Goal: Task Accomplishment & Management: Complete application form

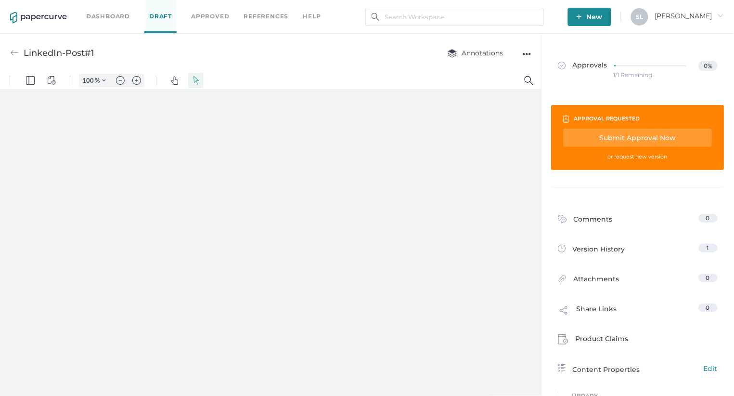
type input "135"
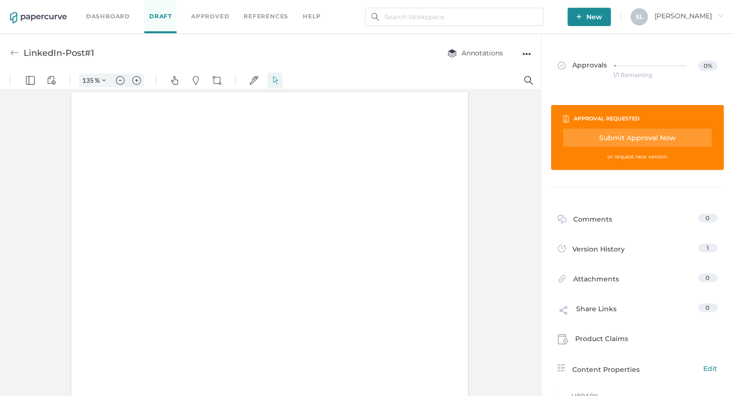
scroll to position [0, 0]
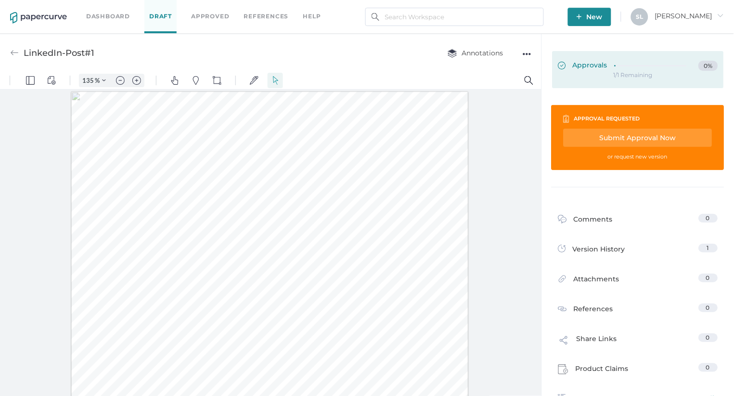
click at [574, 63] on span "Approvals" at bounding box center [584, 66] width 50 height 11
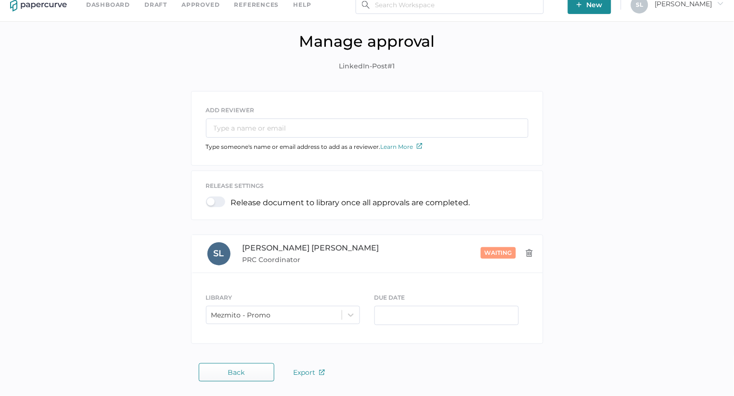
scroll to position [12, 0]
click at [292, 133] on input "text" at bounding box center [367, 128] width 323 height 19
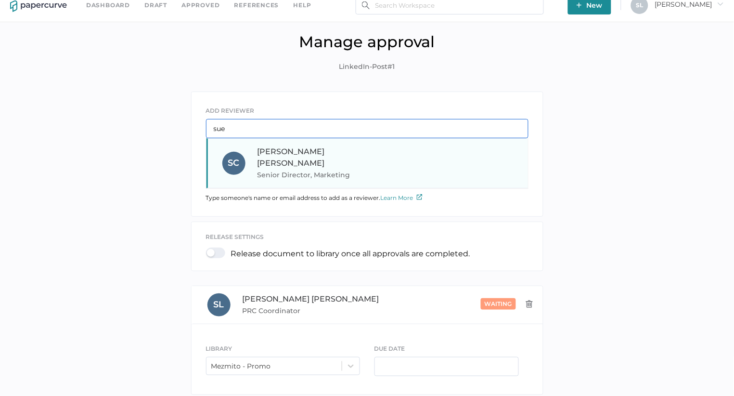
type input "sue"
click at [334, 169] on span "Senior Director, Marketing" at bounding box center [323, 175] width 131 height 12
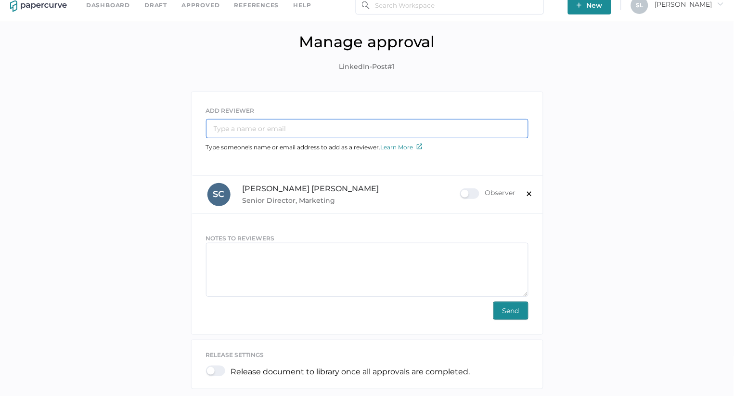
click at [320, 126] on input "text" at bounding box center [367, 128] width 323 height 19
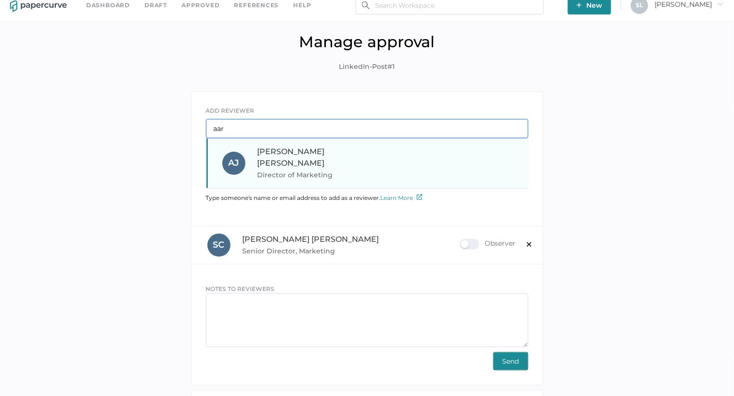
type input "aar"
click at [323, 169] on span "Director of Marketing" at bounding box center [323, 175] width 131 height 12
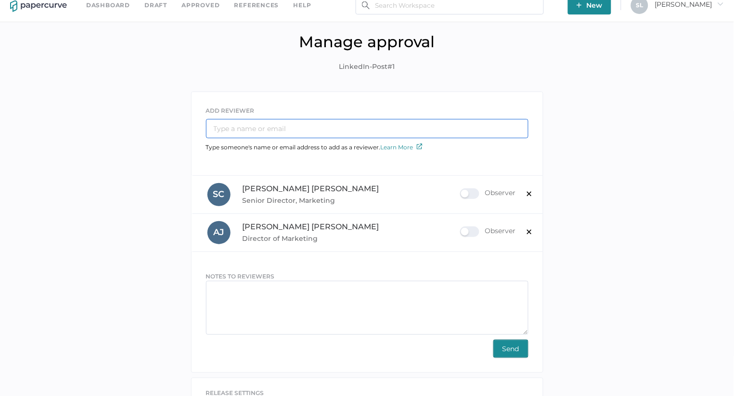
click at [306, 125] on input "text" at bounding box center [367, 128] width 323 height 19
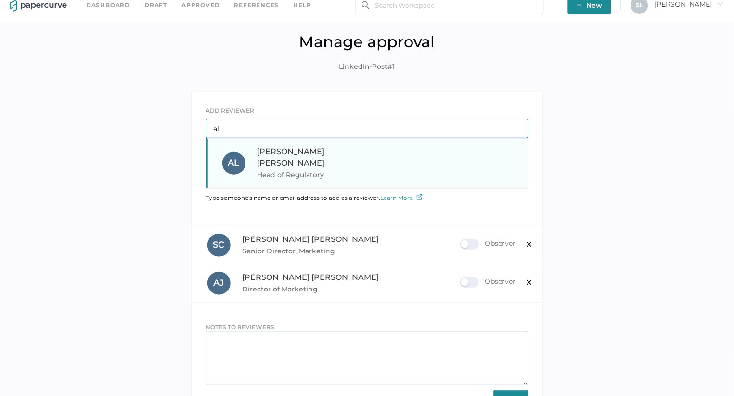
type input "al"
click at [298, 169] on span "Head of Regulatory" at bounding box center [323, 175] width 131 height 12
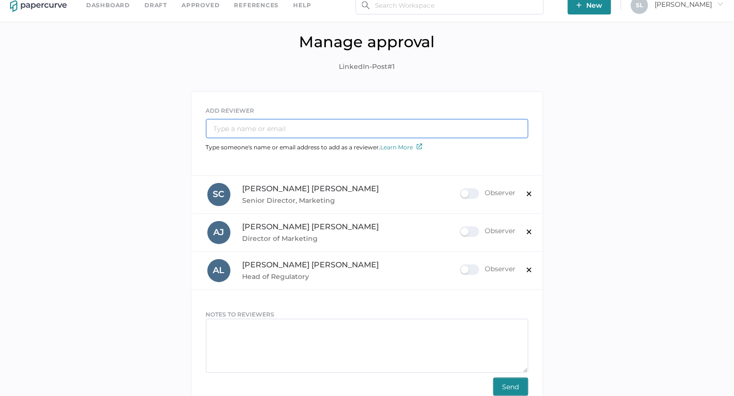
click at [280, 124] on input "text" at bounding box center [367, 128] width 323 height 19
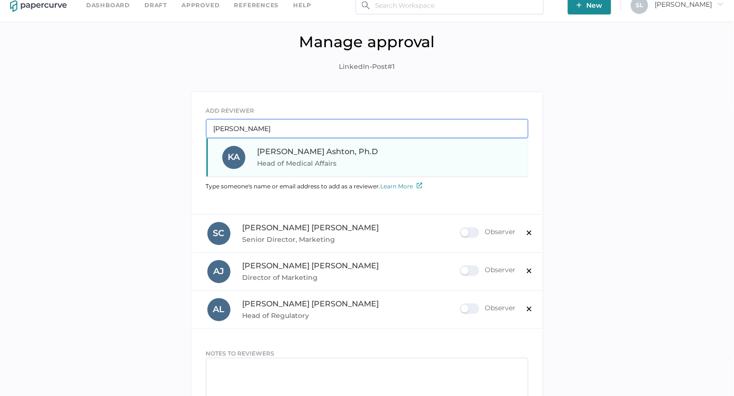
type input "kyl"
click at [290, 152] on span "Kyle Ashton, Ph.D" at bounding box center [318, 151] width 121 height 9
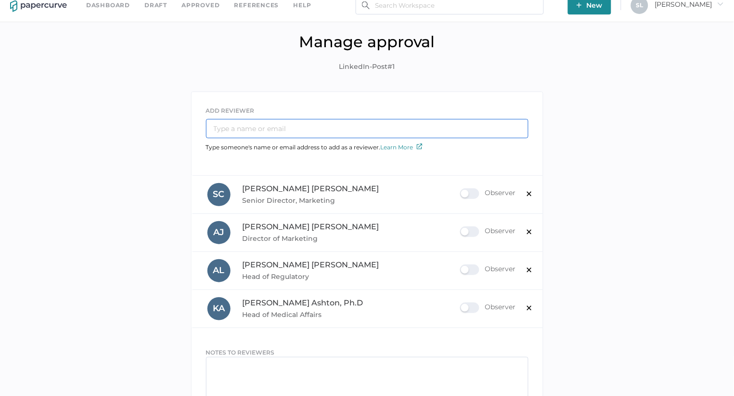
click at [258, 128] on input "text" at bounding box center [367, 128] width 323 height 19
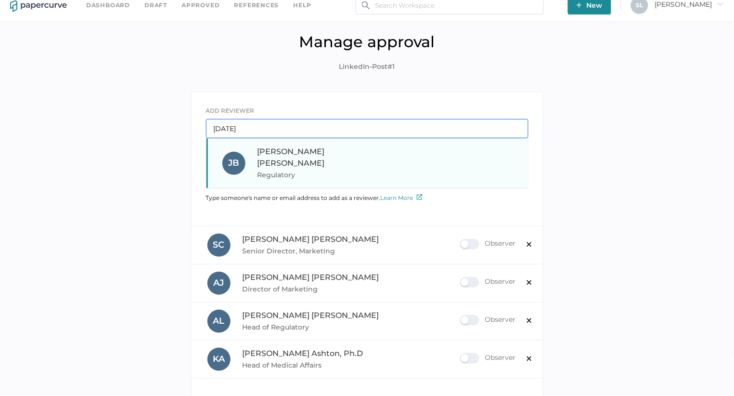
type input "jul"
click at [289, 153] on span "Julie Brideau" at bounding box center [291, 157] width 67 height 21
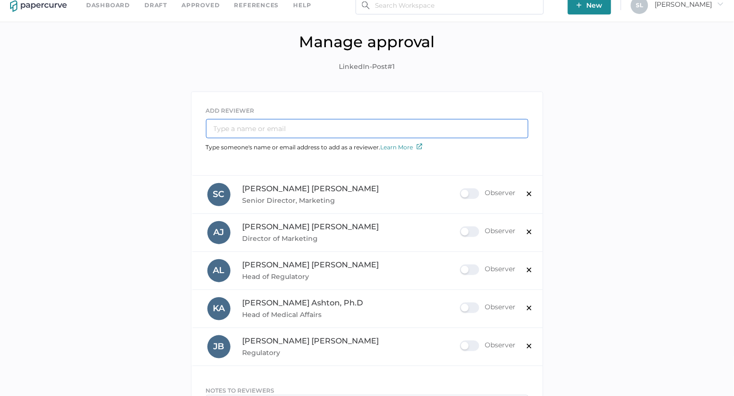
click at [286, 132] on input "text" at bounding box center [367, 128] width 323 height 19
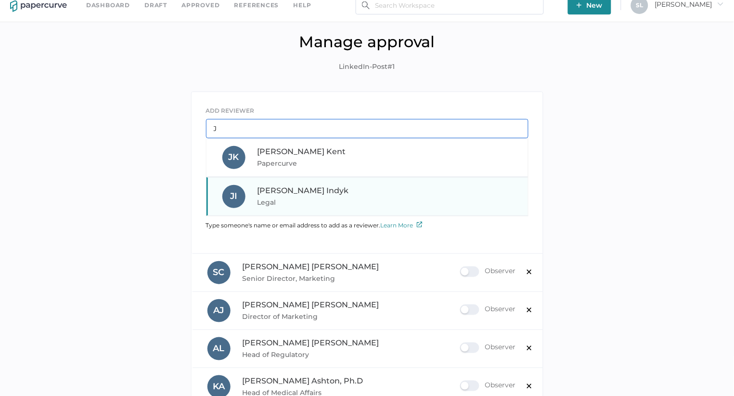
type input "J"
click at [299, 200] on span "Legal" at bounding box center [323, 202] width 131 height 12
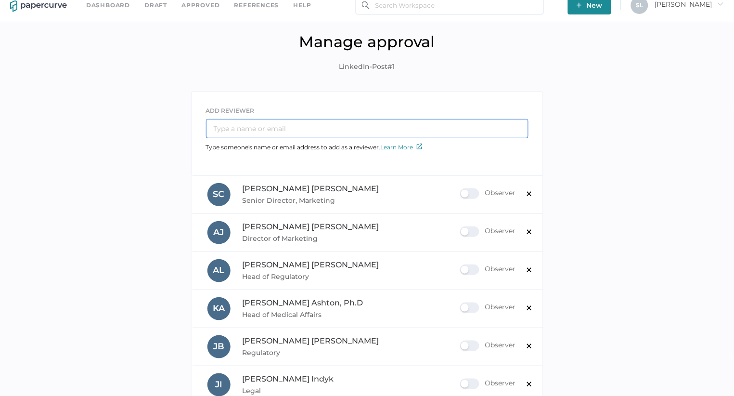
click at [285, 130] on input "text" at bounding box center [367, 128] width 323 height 19
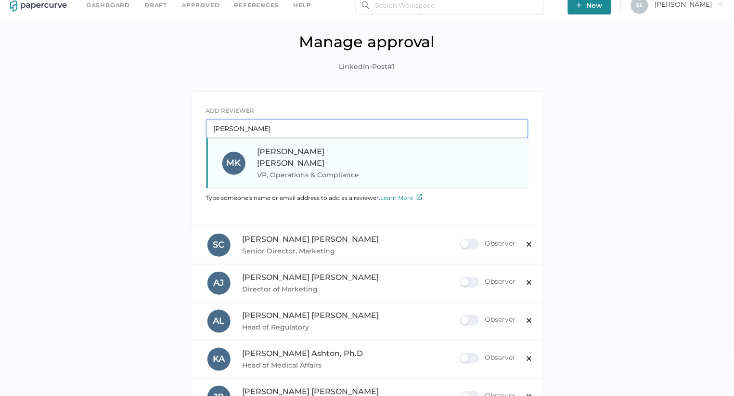
type input "Mel"
click at [301, 147] on span "Melinda Koehler" at bounding box center [291, 157] width 67 height 21
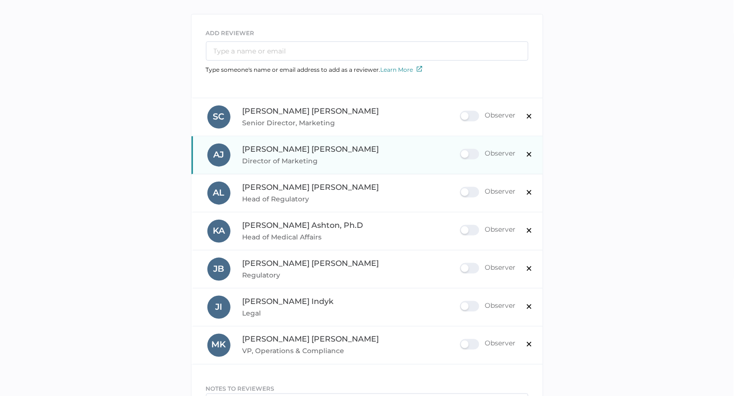
scroll to position [91, 0]
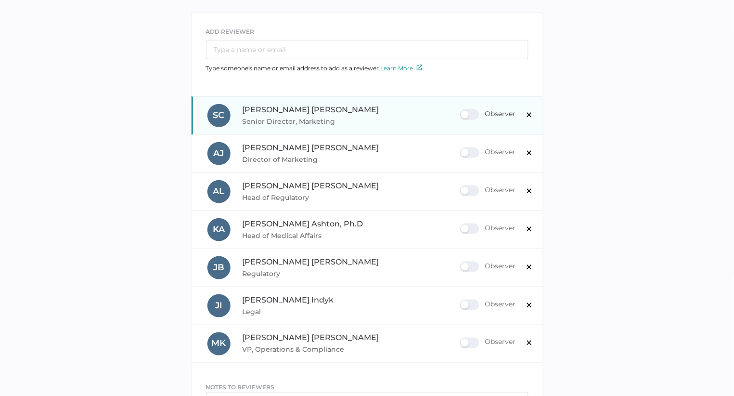
click at [471, 115] on div "Observer" at bounding box center [488, 114] width 56 height 11
click at [462, 111] on input "Observer" at bounding box center [462, 111] width 0 height 0
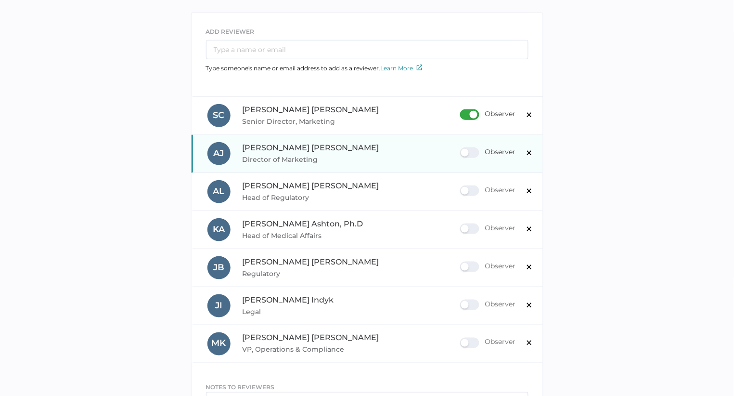
click at [471, 150] on div "Observer" at bounding box center [488, 152] width 56 height 11
click at [462, 149] on input "Observer" at bounding box center [462, 149] width 0 height 0
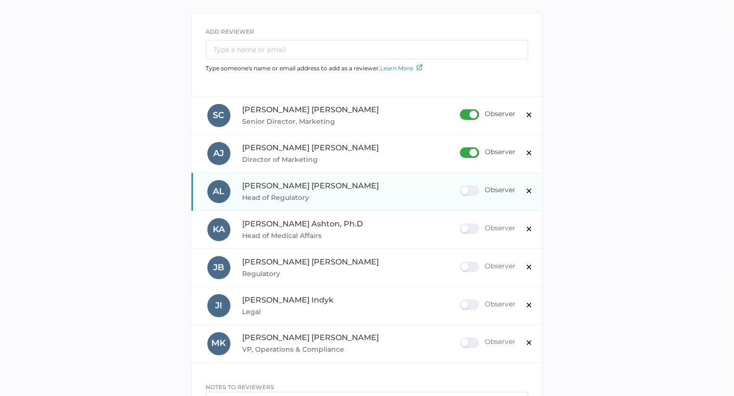
click at [479, 191] on div "Observer" at bounding box center [488, 190] width 56 height 11
click at [462, 187] on input "Observer" at bounding box center [462, 187] width 0 height 0
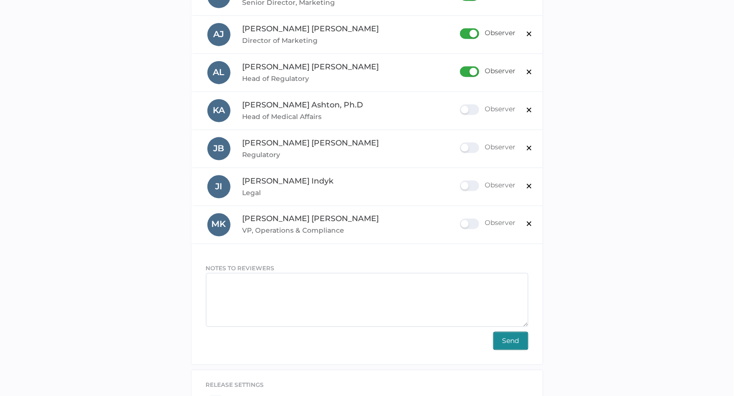
scroll to position [225, 0]
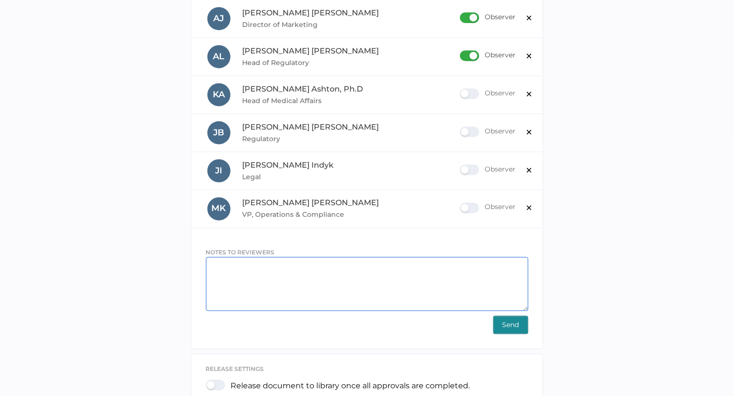
click at [307, 269] on textarea at bounding box center [367, 284] width 323 height 54
paste textarea "it would be great to get Post#1 approved prior to Monday so I can post it Monda…"
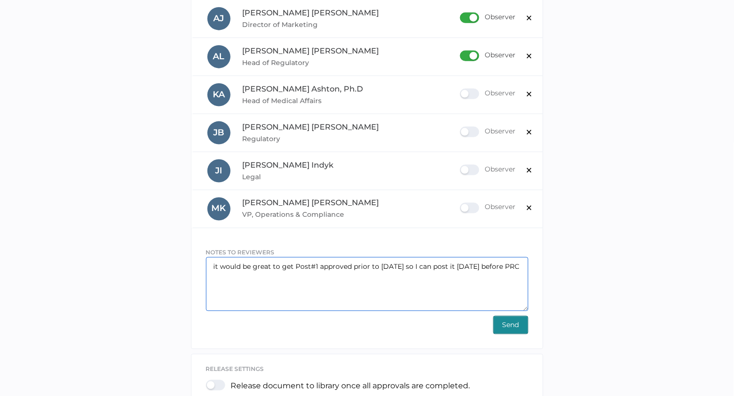
click at [213, 265] on textarea "it would be great to get Post#1 approved prior to Monday so I can post it Monda…" at bounding box center [367, 284] width 323 height 54
click at [373, 267] on textarea "This one is top priority - it would be great to get Post#1 approved prior to Mo…" at bounding box center [367, 284] width 323 height 54
click at [499, 267] on textarea "This one is top priority - it would be great to get Post#1 approved prior to Mo…" at bounding box center [367, 284] width 323 height 54
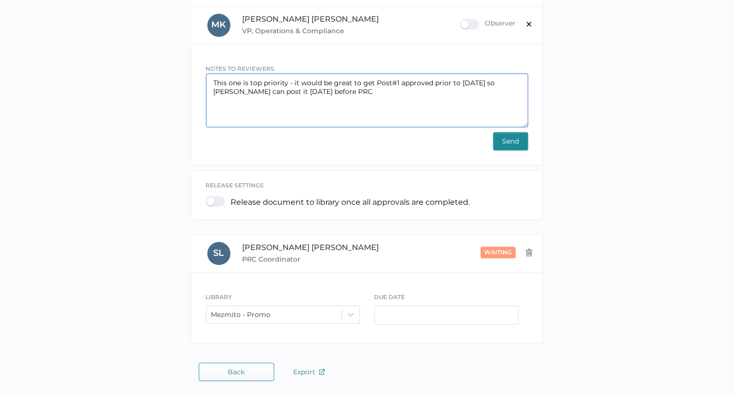
scroll to position [408, 0]
type textarea "This one is top priority - it would be great to get Post#1 approved prior to Mo…"
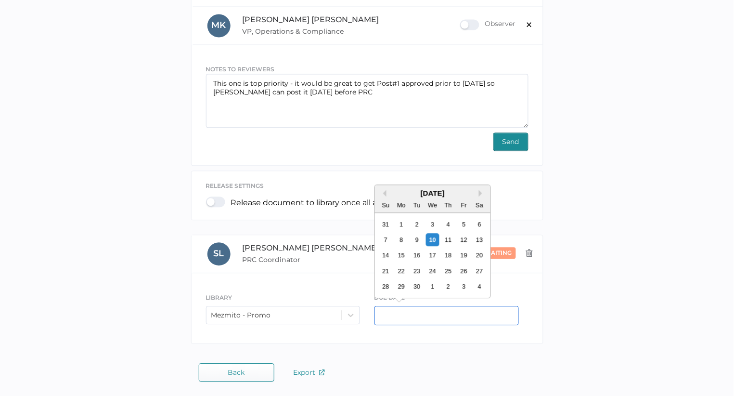
click at [392, 315] on input "text" at bounding box center [447, 315] width 144 height 19
click at [463, 239] on div "12" at bounding box center [463, 240] width 13 height 13
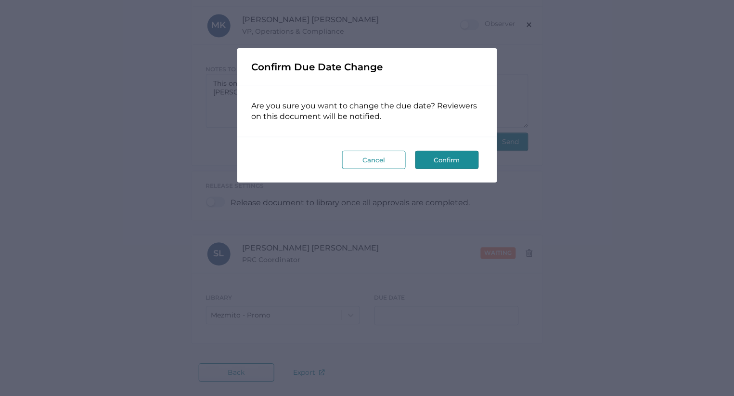
click at [457, 156] on button "Confirm" at bounding box center [448, 160] width 64 height 18
type input "[DATE]"
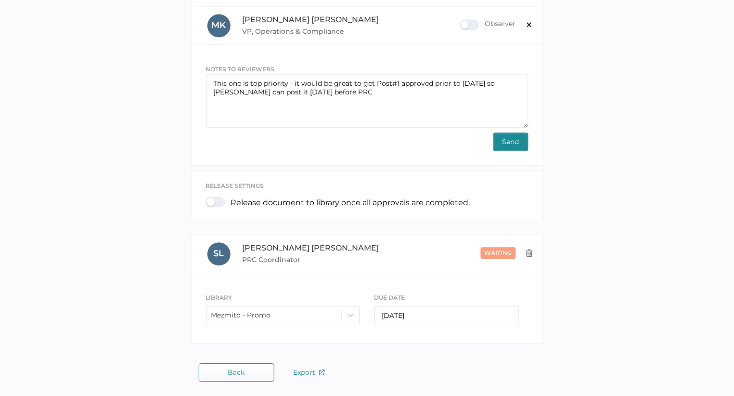
click at [515, 143] on span "Send" at bounding box center [511, 141] width 17 height 17
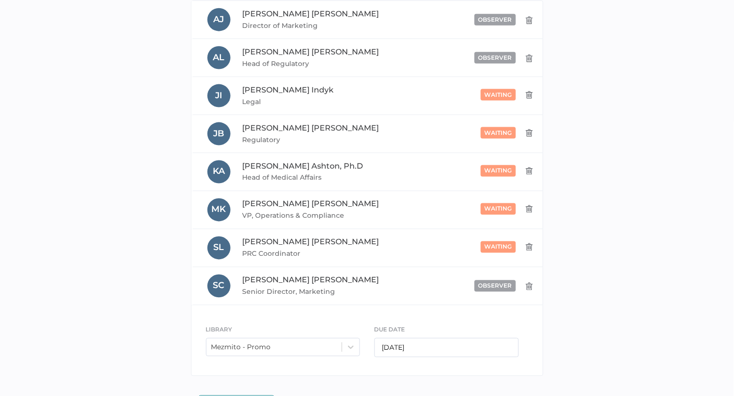
scroll to position [240, 0]
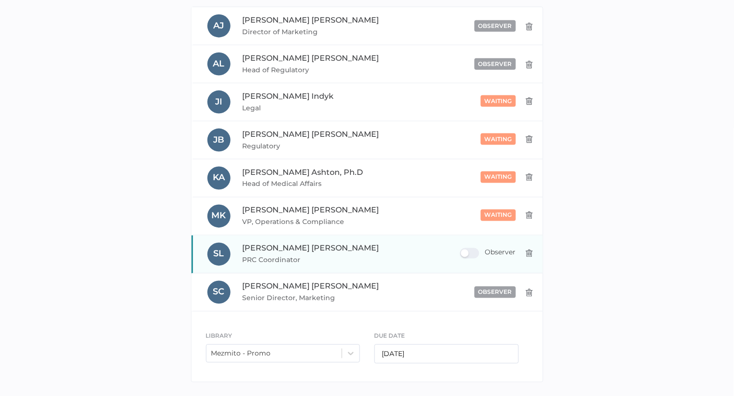
click at [468, 252] on div "Observer" at bounding box center [488, 253] width 56 height 11
click at [462, 249] on input "Observer" at bounding box center [462, 249] width 0 height 0
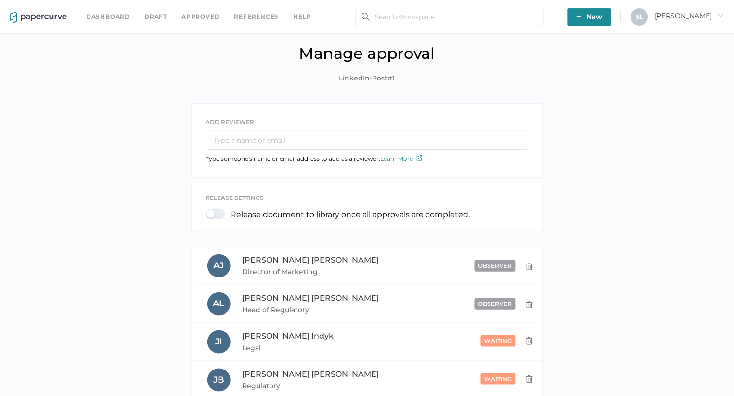
scroll to position [0, 0]
click at [113, 18] on link "Dashboard" at bounding box center [108, 17] width 44 height 11
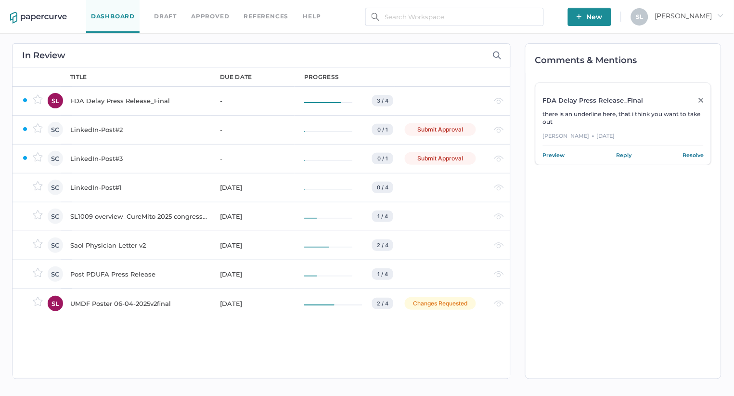
click at [109, 186] on div "LinkedIn-Post#1" at bounding box center [139, 188] width 138 height 12
click at [97, 128] on div "LinkedIn-Post#2" at bounding box center [139, 130] width 138 height 12
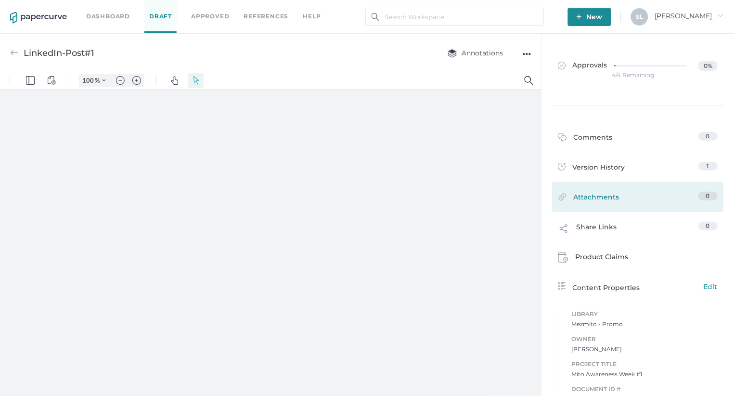
type input "135"
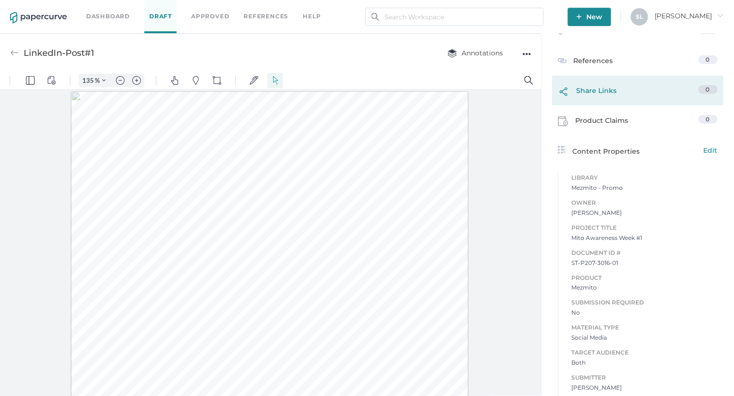
scroll to position [180, 0]
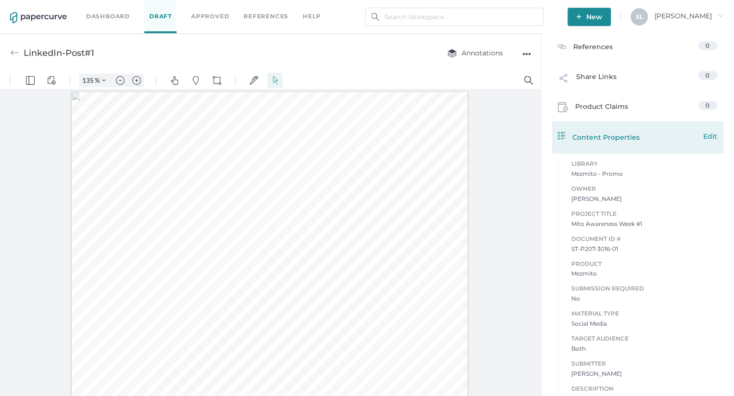
click at [710, 135] on span "Edit" at bounding box center [712, 136] width 14 height 11
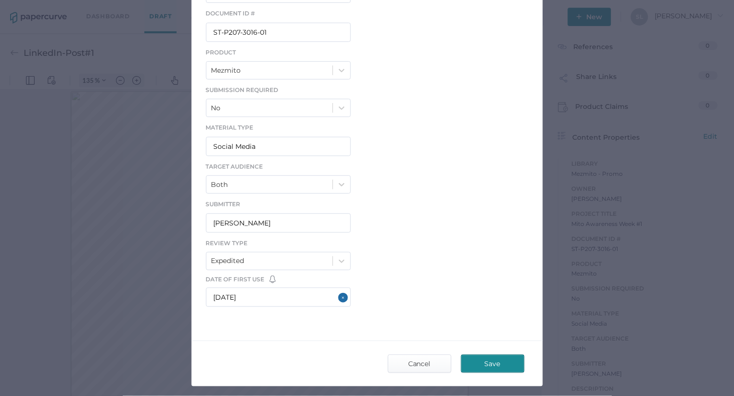
scroll to position [208, 0]
click at [413, 363] on span "Cancel" at bounding box center [419, 362] width 45 height 17
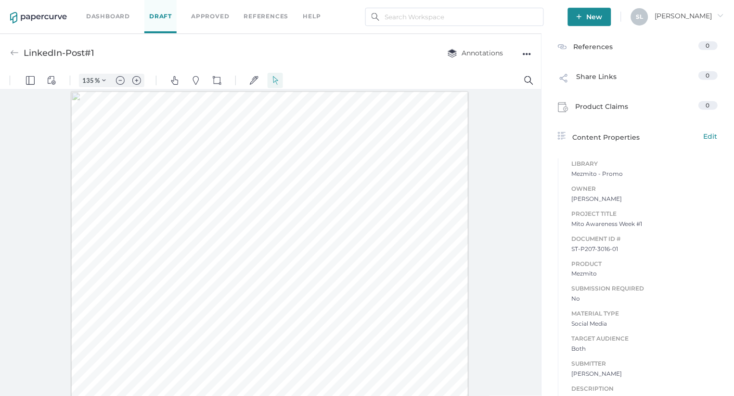
click at [11, 52] on img at bounding box center [14, 53] width 9 height 9
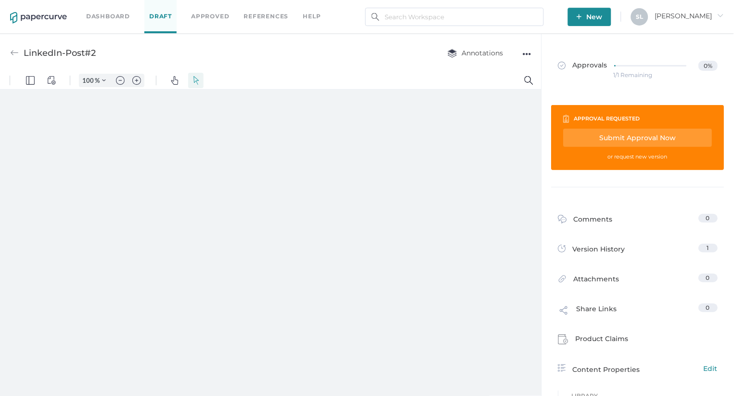
type input "135"
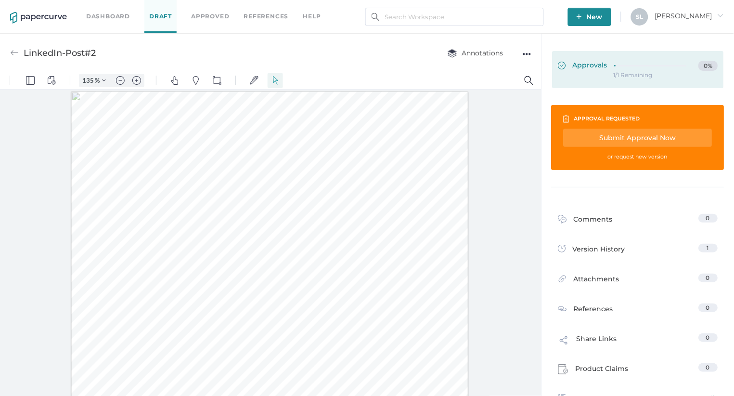
click at [591, 61] on span "Approvals" at bounding box center [584, 66] width 50 height 11
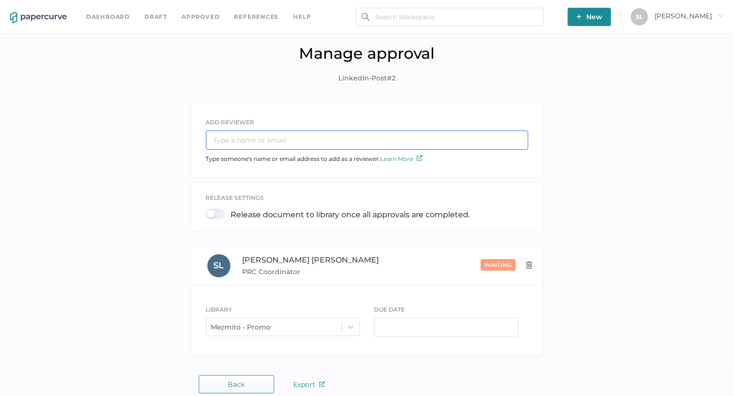
click at [300, 137] on input "text" at bounding box center [367, 140] width 323 height 19
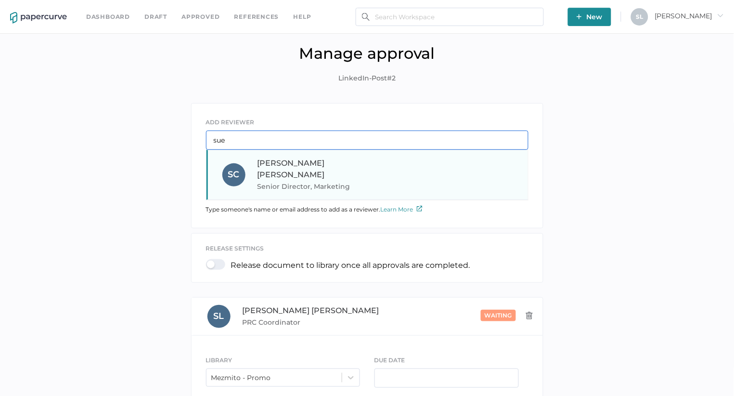
type input "sue"
click at [277, 166] on span "[PERSON_NAME]" at bounding box center [291, 168] width 67 height 21
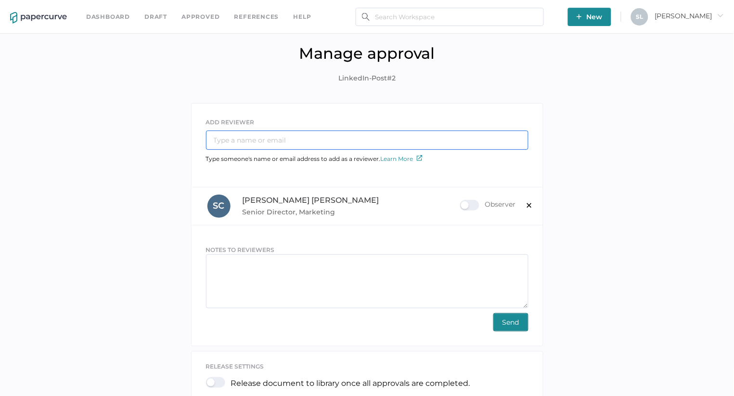
click at [268, 134] on input "text" at bounding box center [367, 140] width 323 height 19
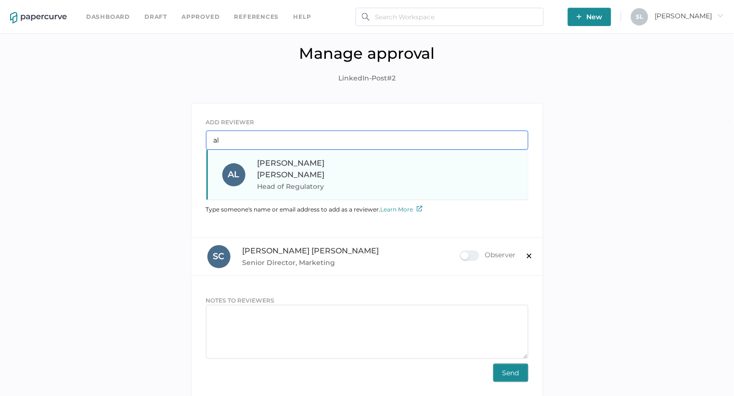
type input "al"
click at [269, 168] on div "Allison Lowry Head of Regulatory" at bounding box center [323, 174] width 131 height 35
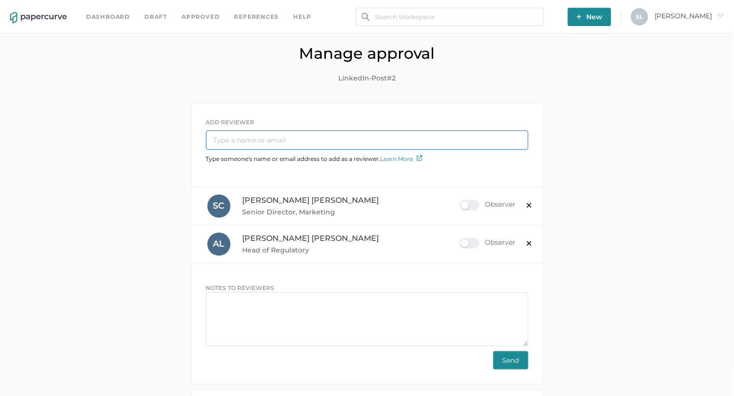
click at [283, 137] on input "text" at bounding box center [367, 140] width 323 height 19
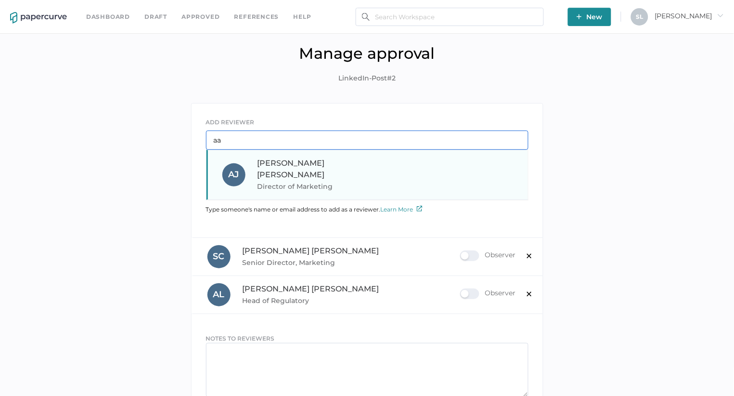
type input "aa"
click at [293, 181] on span "Director of Marketing" at bounding box center [323, 187] width 131 height 12
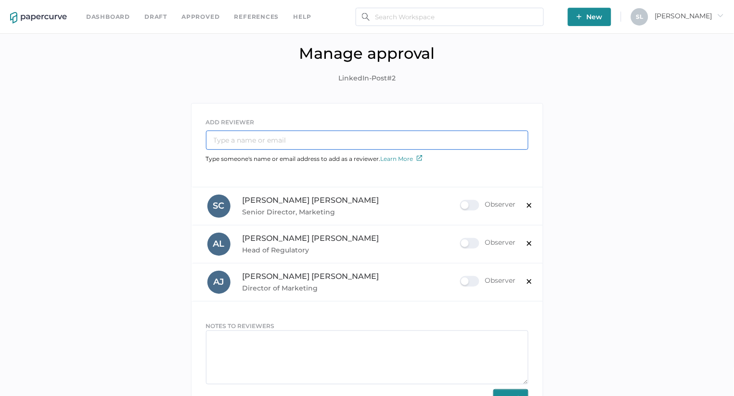
click at [286, 133] on input "text" at bounding box center [367, 140] width 323 height 19
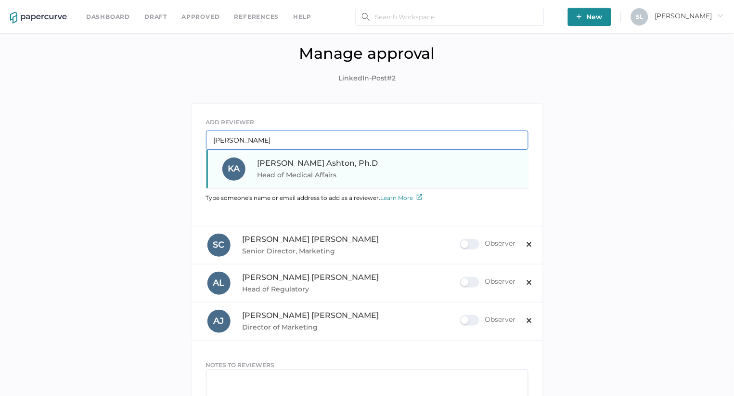
type input "kyl"
click at [284, 167] on span "Kyle Ashton, Ph.D" at bounding box center [318, 162] width 121 height 9
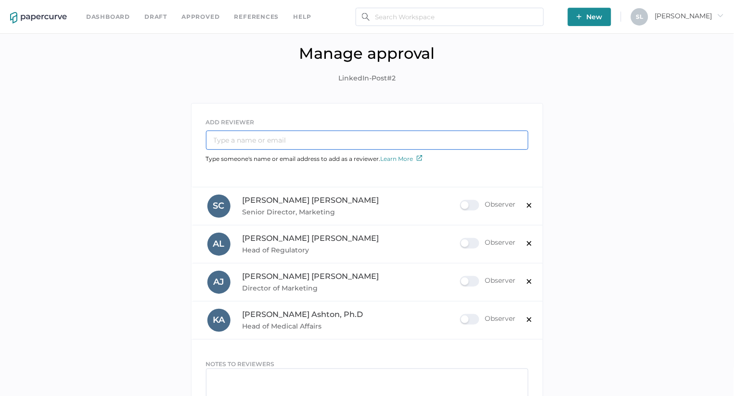
click at [262, 139] on input "text" at bounding box center [367, 140] width 323 height 19
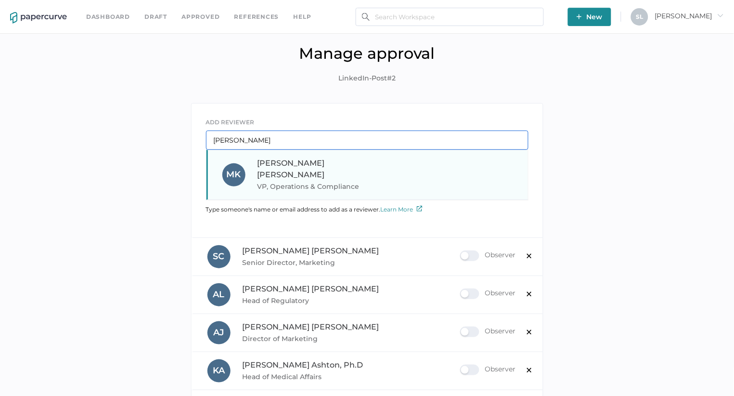
type input "Melin"
click at [278, 165] on span "Melinda Koehler" at bounding box center [291, 168] width 67 height 21
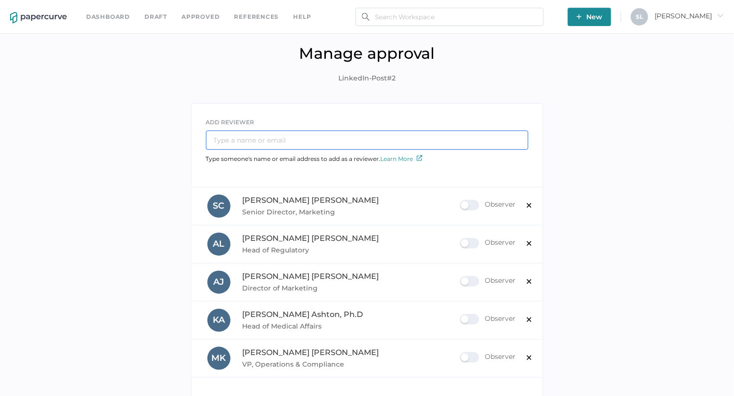
click at [269, 137] on input "text" at bounding box center [367, 140] width 323 height 19
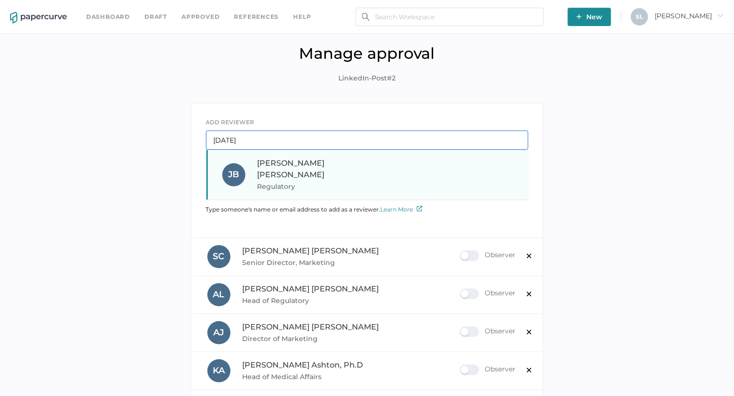
type input "Jul"
click at [274, 162] on span "Julie Brideau" at bounding box center [291, 168] width 67 height 21
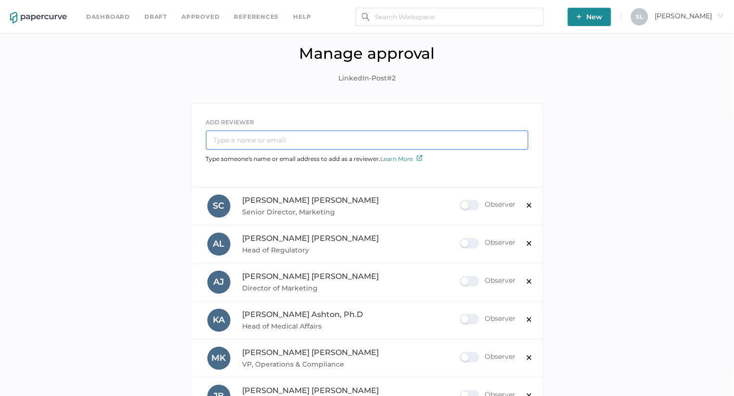
click at [271, 139] on input "text" at bounding box center [367, 140] width 323 height 19
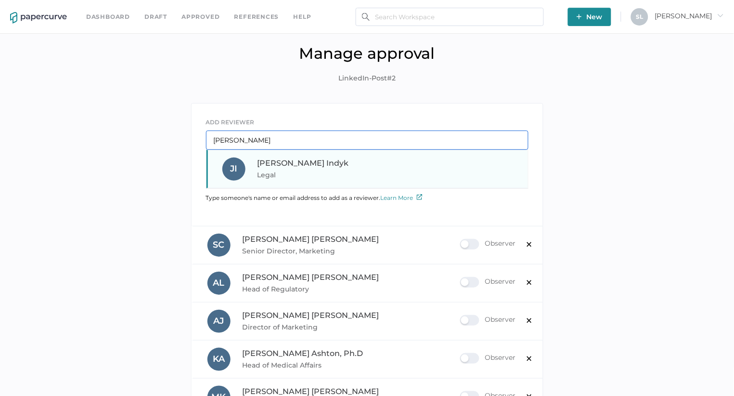
type input "Jen"
click at [278, 169] on span "Legal" at bounding box center [323, 175] width 131 height 12
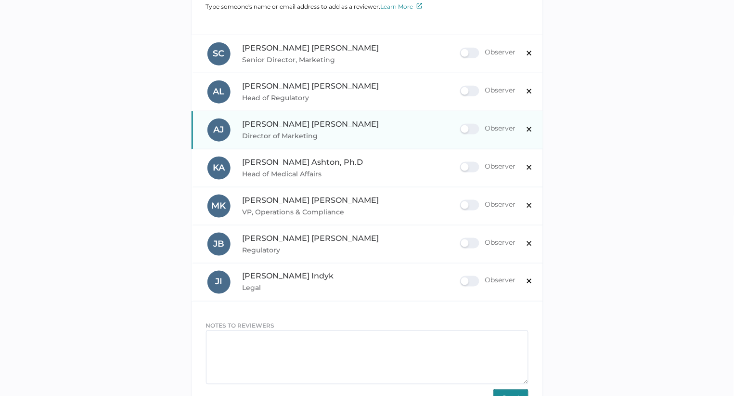
scroll to position [154, 0]
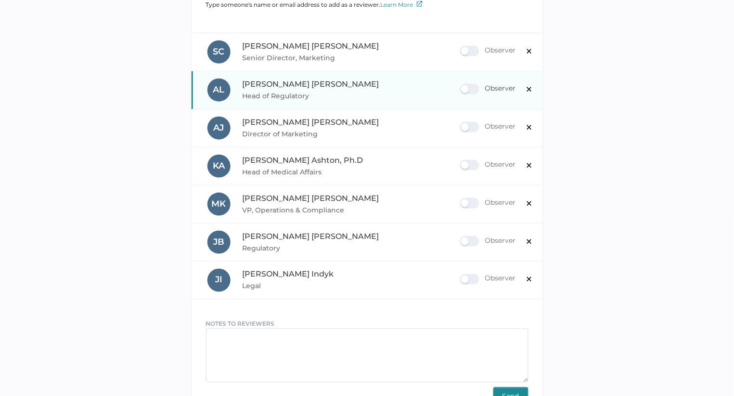
click at [465, 88] on div "Observer" at bounding box center [488, 89] width 56 height 11
click at [462, 85] on input "Observer" at bounding box center [462, 85] width 0 height 0
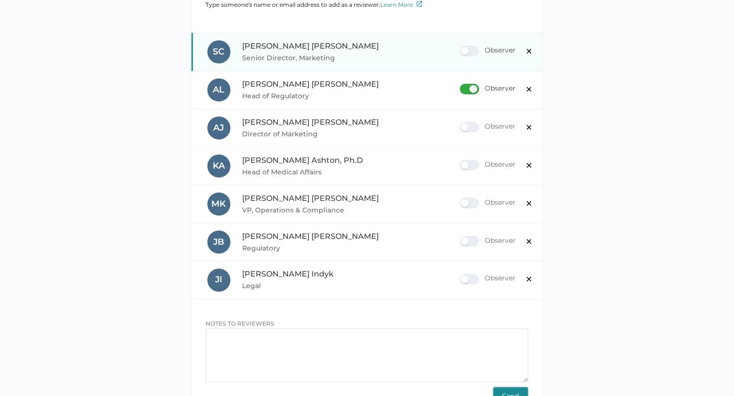
click at [467, 47] on div "Observer" at bounding box center [488, 51] width 56 height 11
click at [462, 47] on input "Observer" at bounding box center [462, 47] width 0 height 0
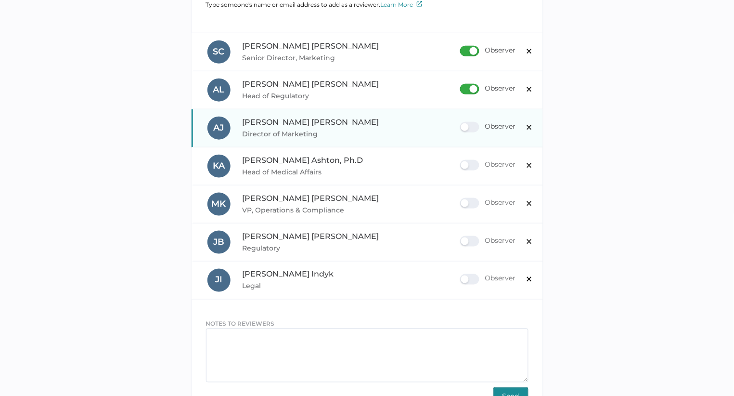
click at [464, 130] on div "Observer" at bounding box center [488, 127] width 56 height 11
click at [462, 123] on input "Observer" at bounding box center [462, 123] width 0 height 0
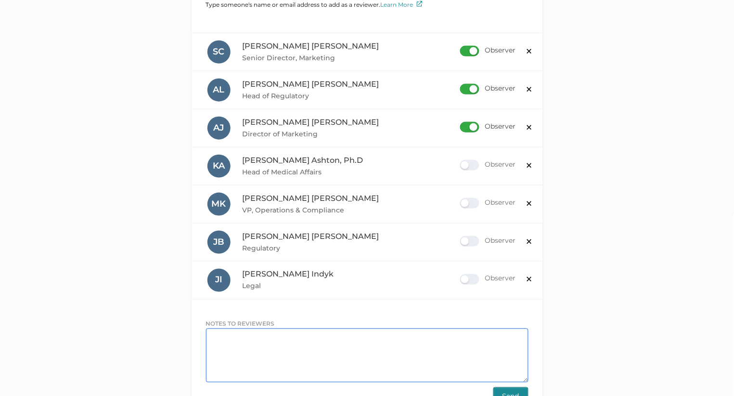
click at [379, 342] on textarea at bounding box center [367, 355] width 323 height 54
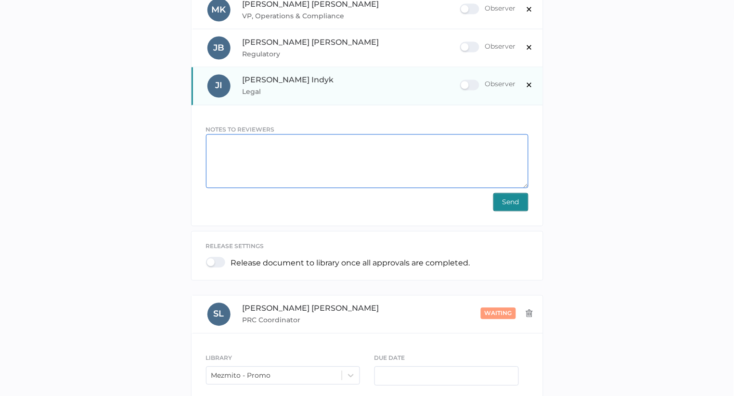
scroll to position [374, 0]
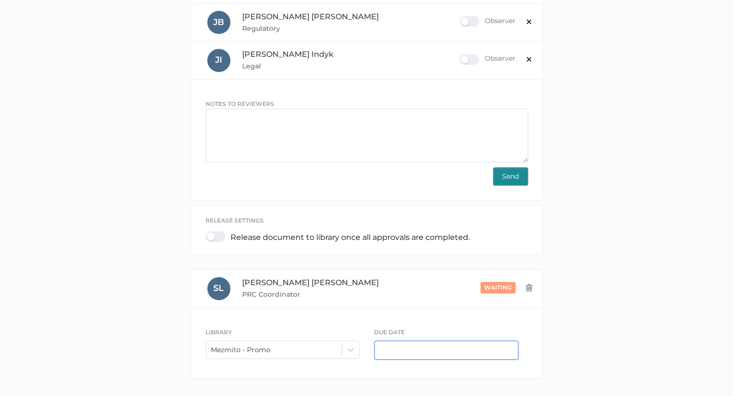
click at [418, 352] on input "text" at bounding box center [447, 350] width 144 height 19
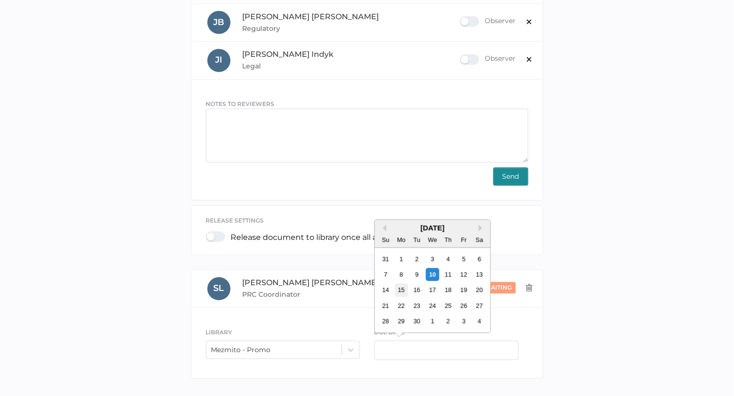
click at [398, 287] on div "15" at bounding box center [401, 290] width 13 height 13
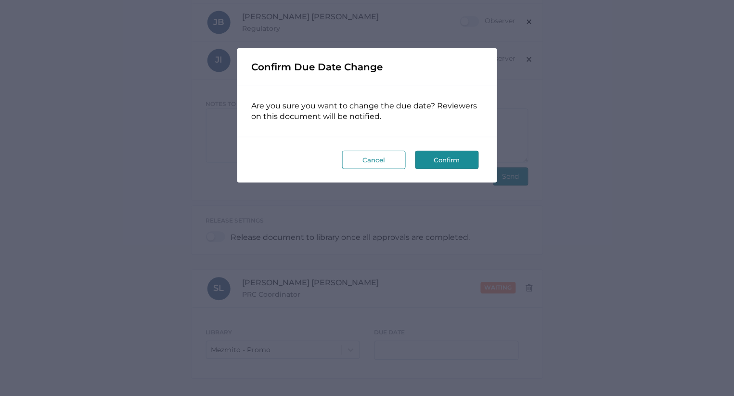
click at [384, 157] on button "Cancel" at bounding box center [374, 160] width 64 height 18
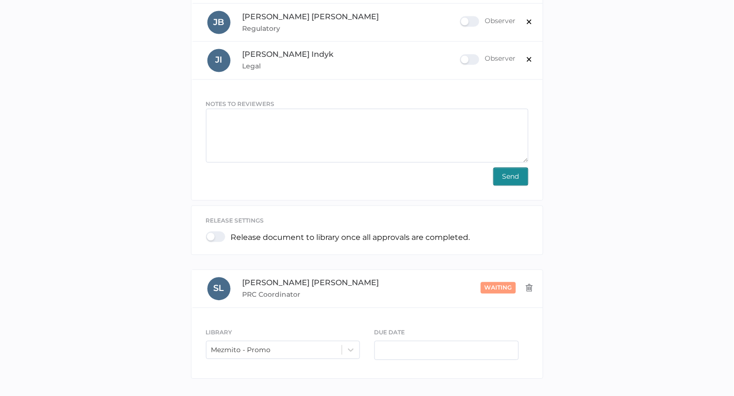
scroll to position [378, 0]
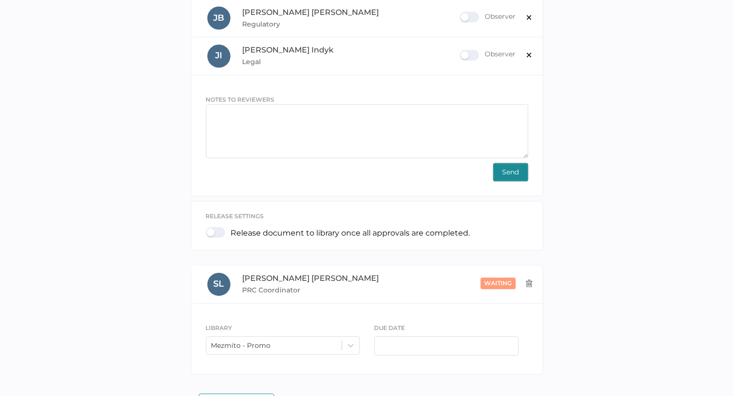
click at [511, 179] on span "Send" at bounding box center [511, 172] width 17 height 17
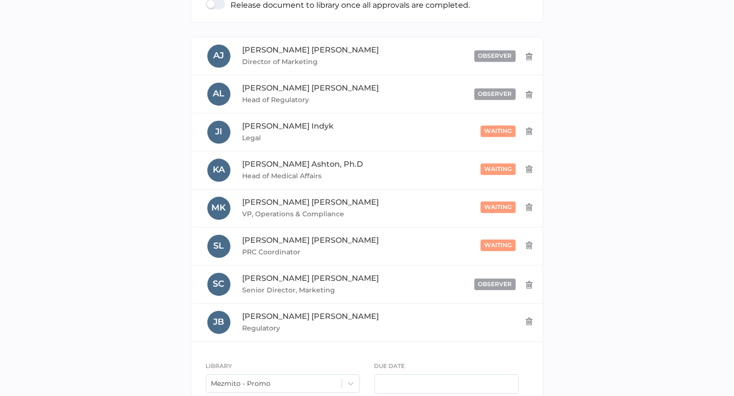
scroll to position [278, 0]
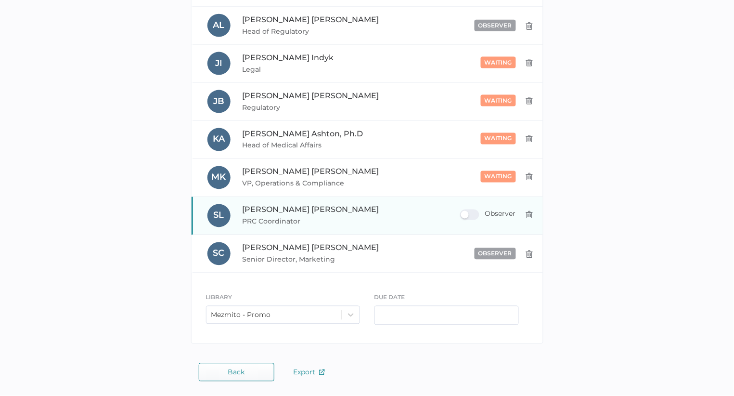
click at [465, 215] on div "Observer" at bounding box center [488, 214] width 56 height 11
click at [462, 211] on input "Observer" at bounding box center [462, 211] width 0 height 0
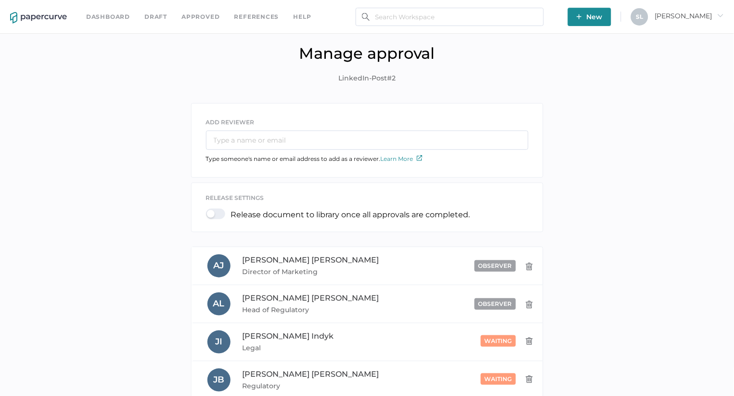
scroll to position [0, 0]
click at [103, 15] on link "Dashboard" at bounding box center [108, 17] width 44 height 11
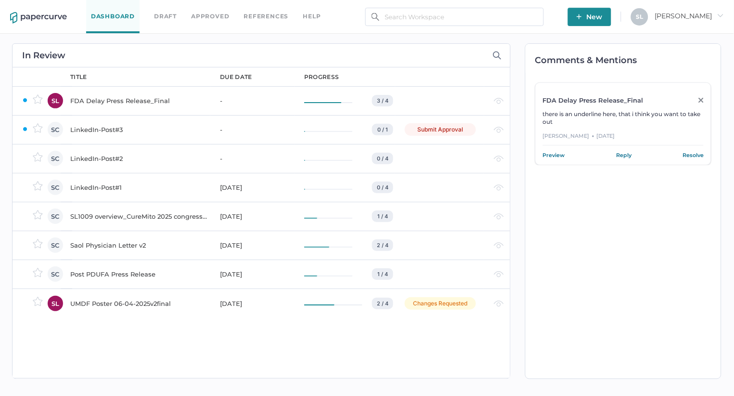
click at [91, 127] on div "LinkedIn-Post#3" at bounding box center [139, 130] width 138 height 12
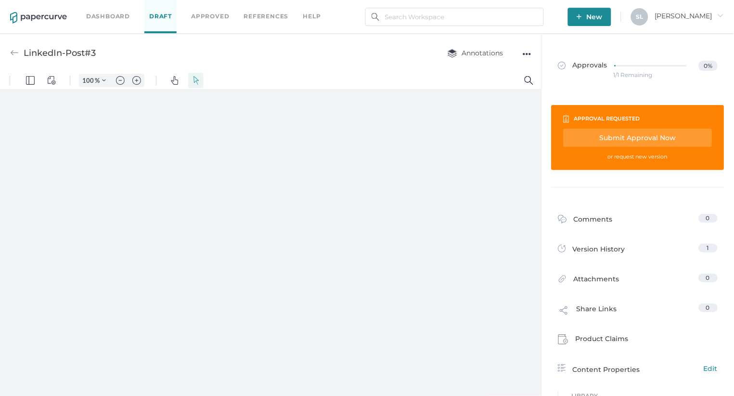
type input "135"
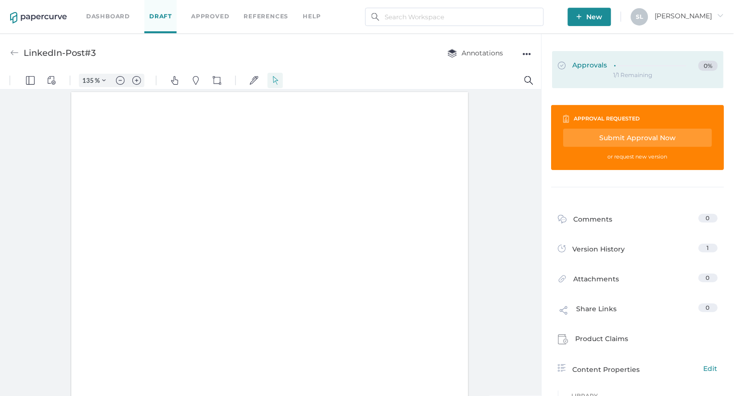
scroll to position [0, 0]
click at [598, 68] on span "Approvals" at bounding box center [584, 66] width 50 height 11
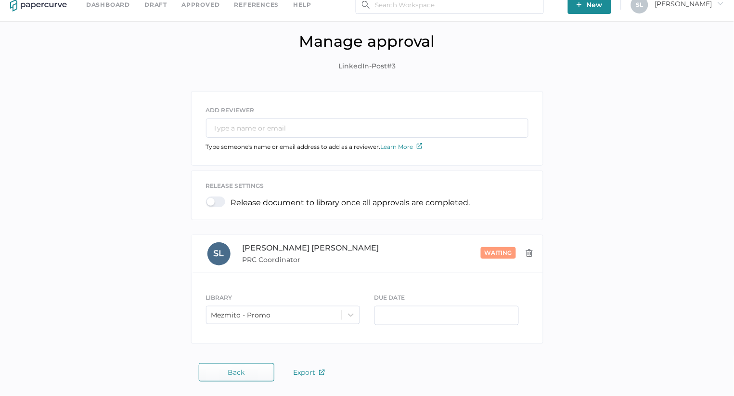
scroll to position [12, 0]
click at [301, 124] on input "text" at bounding box center [367, 128] width 323 height 19
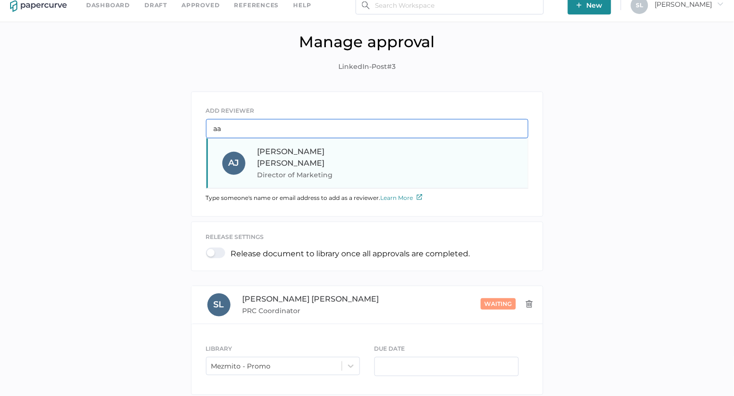
type input "aa"
click at [300, 169] on span "Director of Marketing" at bounding box center [323, 175] width 131 height 12
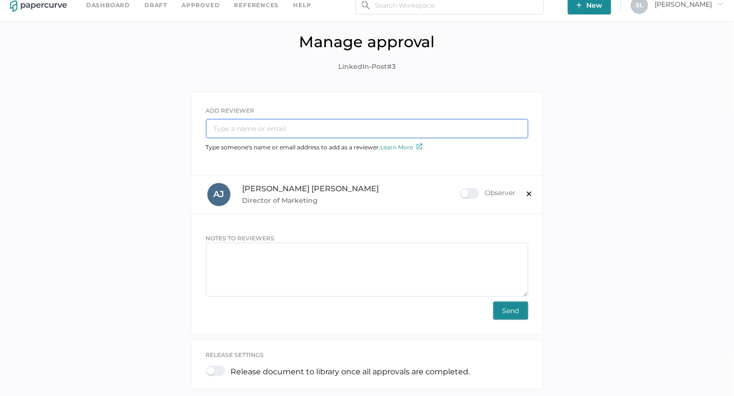
click at [293, 129] on input "text" at bounding box center [367, 128] width 323 height 19
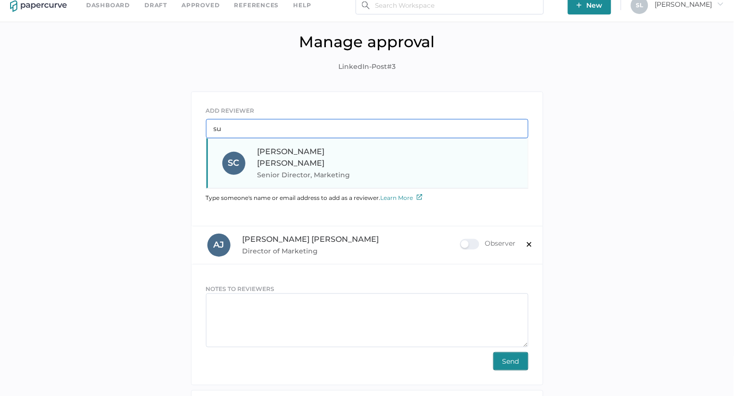
type input "su"
click at [287, 150] on span "Sue Clement" at bounding box center [291, 157] width 67 height 21
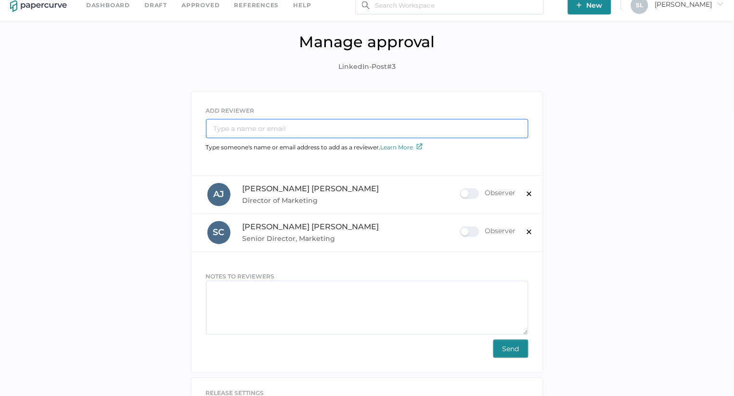
click at [283, 130] on input "text" at bounding box center [367, 128] width 323 height 19
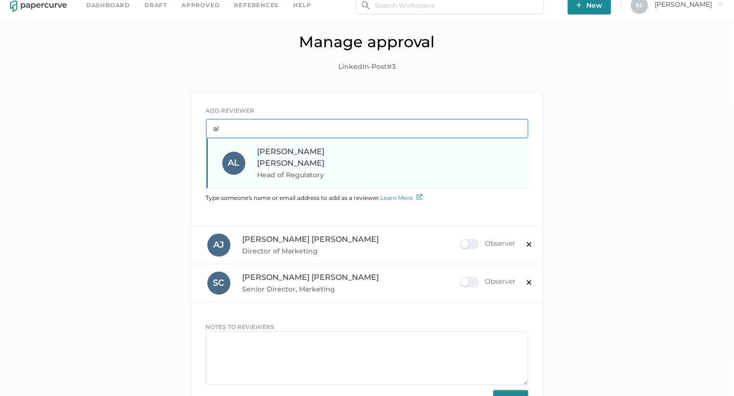
type input "al"
click at [278, 151] on span "Allison Lowry" at bounding box center [291, 157] width 67 height 21
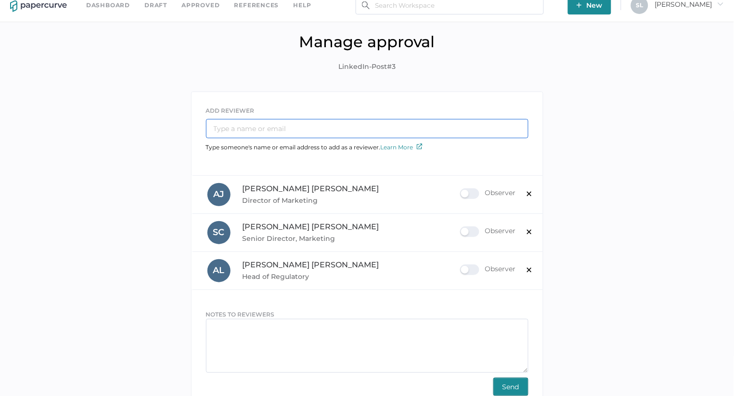
click at [271, 127] on input "text" at bounding box center [367, 128] width 323 height 19
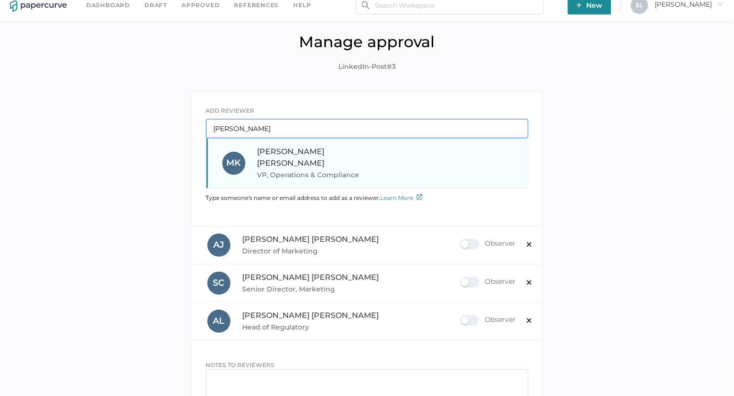
type input "Mel"
click at [275, 169] on span "VP, Operations & Compliance" at bounding box center [323, 175] width 131 height 12
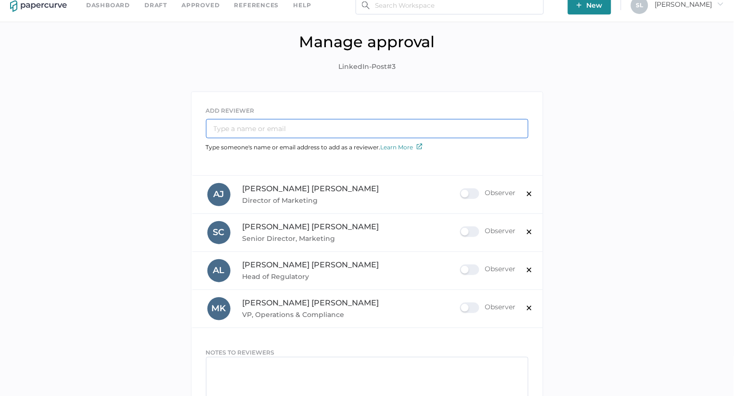
click at [269, 126] on input "text" at bounding box center [367, 128] width 323 height 19
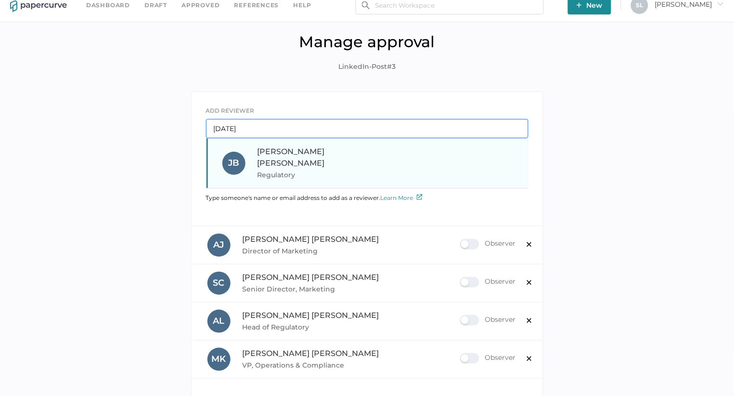
type input "Jul"
click at [281, 169] on span "Regulatory" at bounding box center [323, 175] width 131 height 12
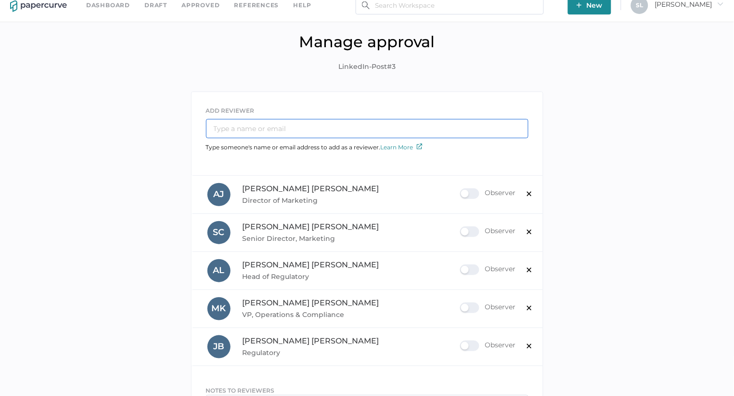
click at [277, 124] on input "text" at bounding box center [367, 128] width 323 height 19
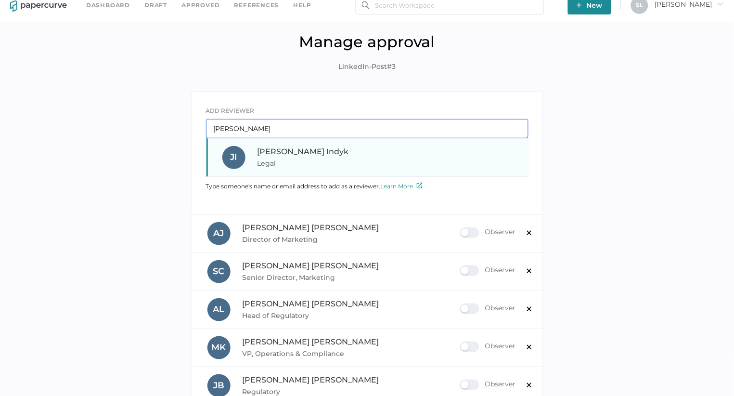
type input "Jen"
click at [283, 155] on span "Jennifer Indyk" at bounding box center [303, 151] width 91 height 9
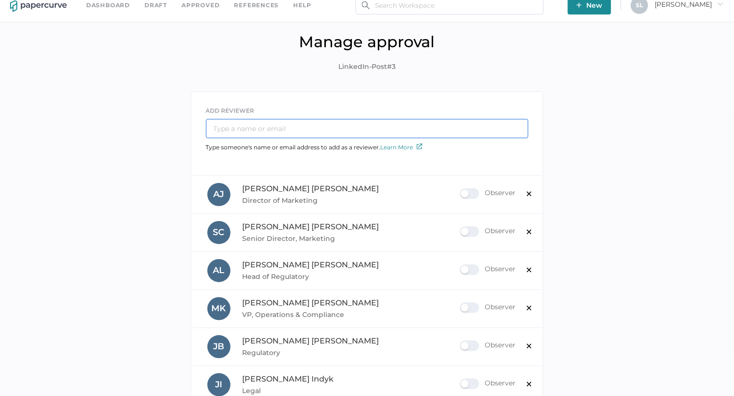
click at [280, 129] on input "text" at bounding box center [367, 128] width 323 height 19
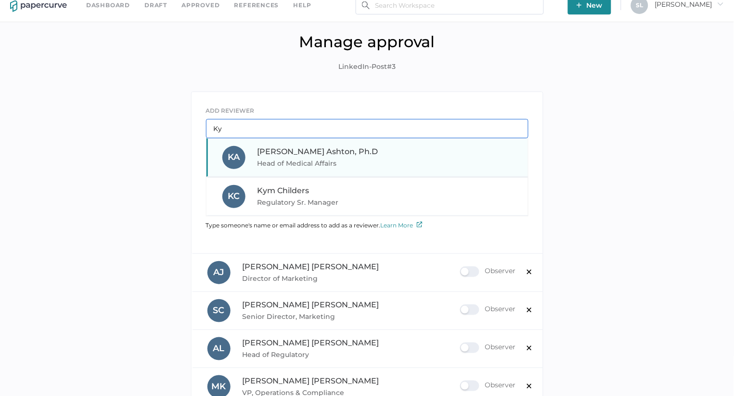
type input "Ky"
click at [307, 148] on span "Kyle Ashton, Ph.D" at bounding box center [318, 151] width 121 height 9
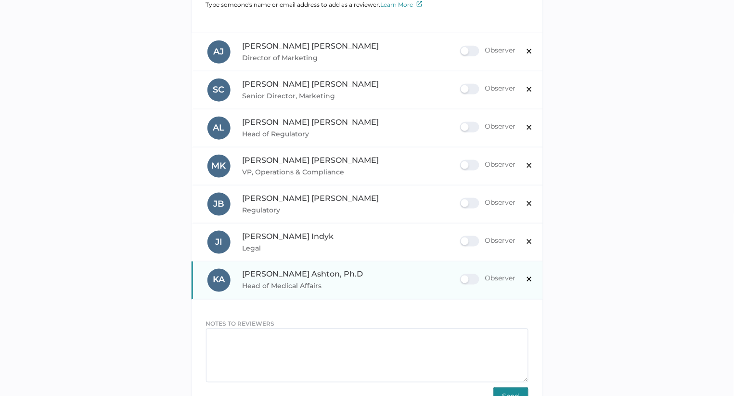
scroll to position [159, 0]
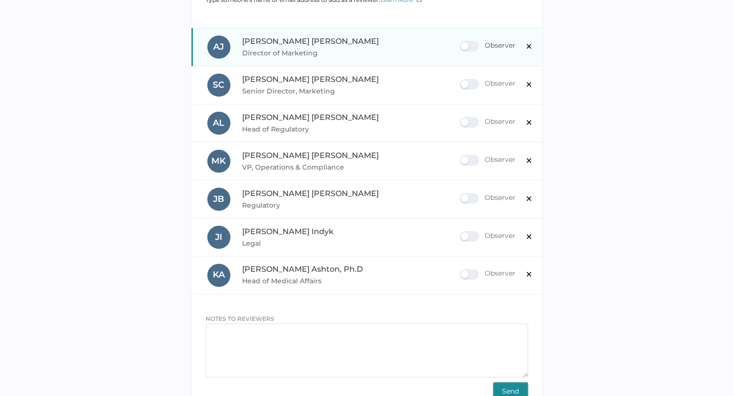
click at [467, 41] on div "Observer" at bounding box center [488, 46] width 56 height 11
click at [462, 42] on input "Observer" at bounding box center [462, 42] width 0 height 0
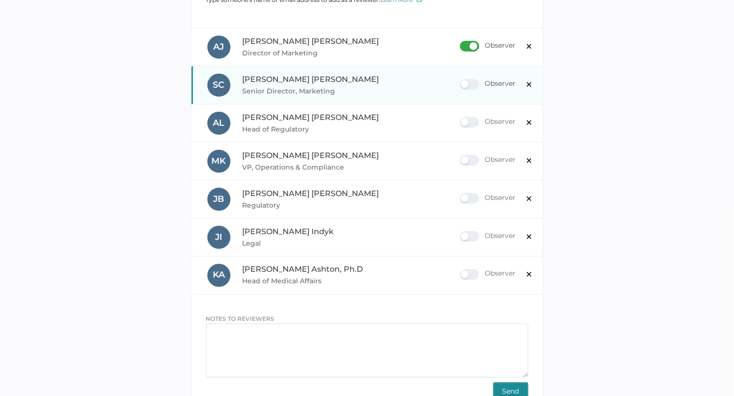
click at [471, 81] on div "Observer" at bounding box center [488, 84] width 56 height 11
click at [462, 80] on input "Observer" at bounding box center [462, 80] width 0 height 0
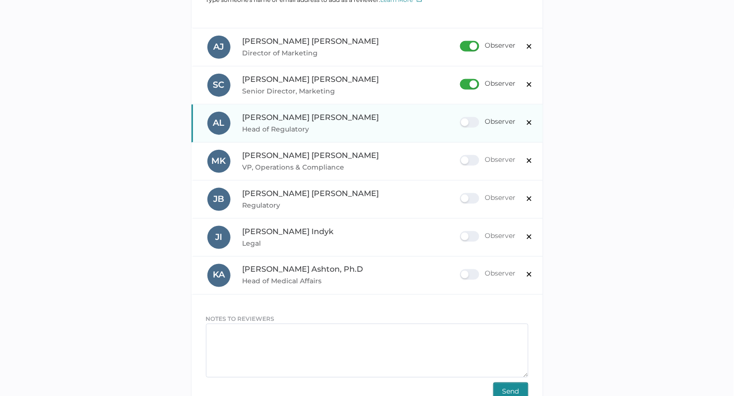
click at [470, 123] on div "Observer" at bounding box center [488, 122] width 56 height 11
click at [462, 118] on input "Observer" at bounding box center [462, 118] width 0 height 0
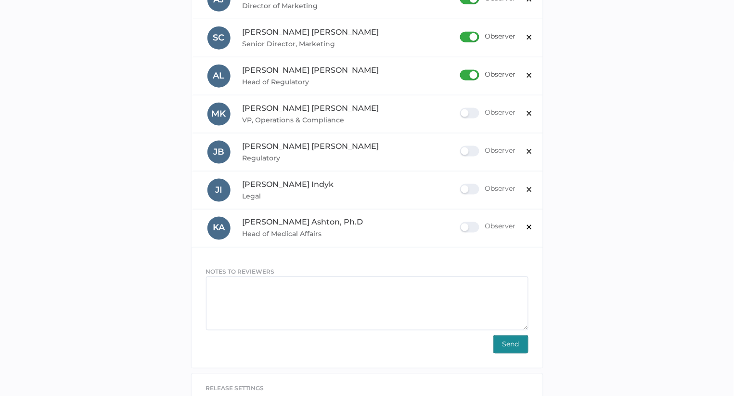
scroll to position [207, 0]
click at [509, 345] on span "Send" at bounding box center [511, 343] width 17 height 17
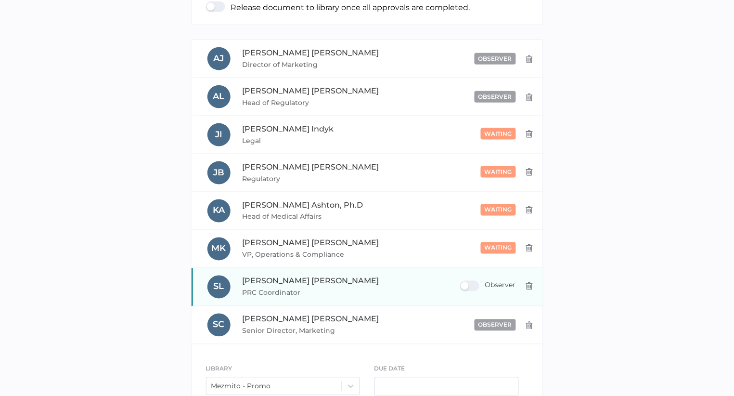
click at [463, 287] on div "Observer" at bounding box center [488, 286] width 56 height 11
click at [462, 282] on input "Observer" at bounding box center [462, 282] width 0 height 0
click at [467, 285] on div "Observer" at bounding box center [488, 286] width 56 height 11
click at [462, 282] on input "Observer" at bounding box center [462, 282] width 0 height 0
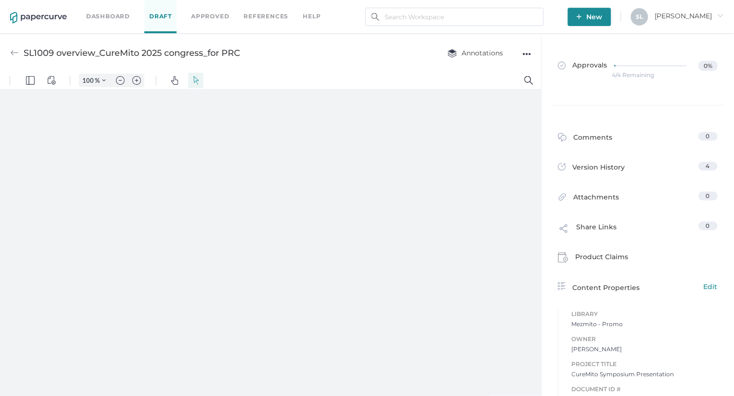
click at [109, 15] on link "Dashboard" at bounding box center [108, 16] width 44 height 11
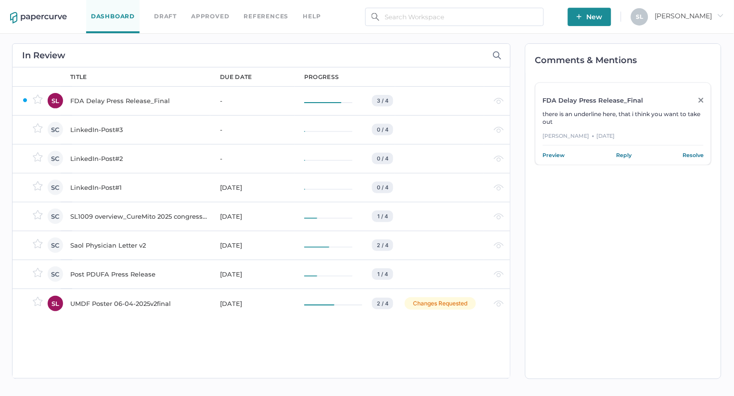
click at [126, 246] on div "Saol Physician Letter v2" at bounding box center [139, 245] width 138 height 12
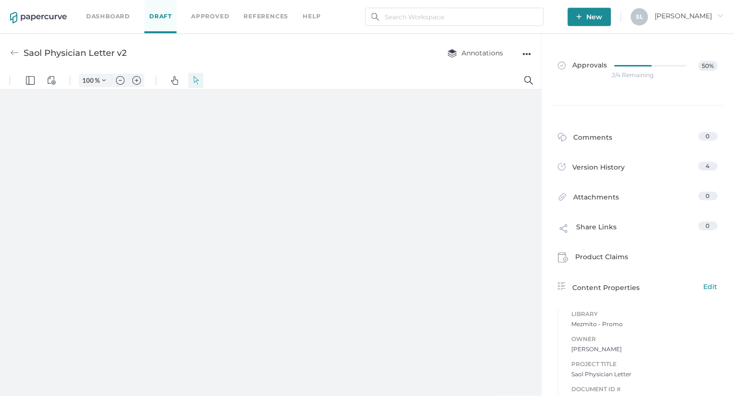
type input "135"
click at [100, 15] on link "Dashboard" at bounding box center [108, 16] width 44 height 11
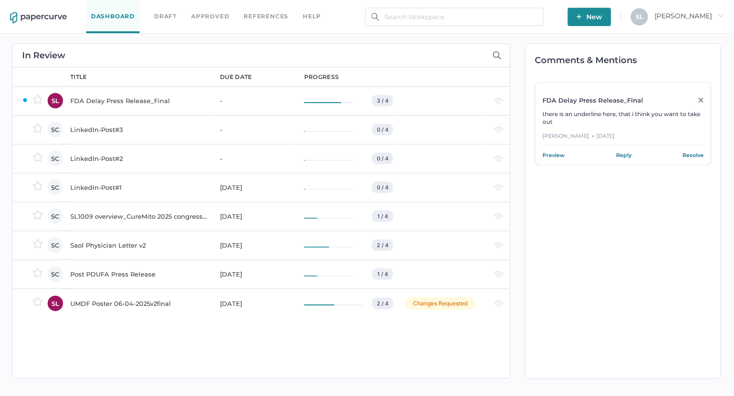
click at [113, 303] on div "UMDF Poster 06-04-2025v2final" at bounding box center [139, 304] width 138 height 12
click at [107, 213] on div "SL1009 overview_CureMito 2025 congress_for PRC" at bounding box center [139, 216] width 138 height 12
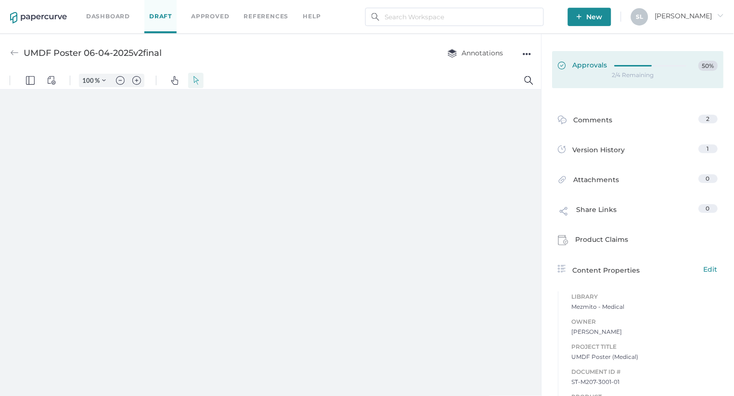
type input "135"
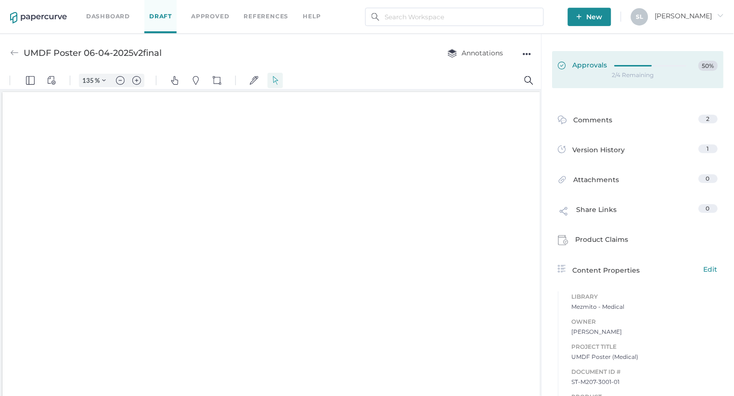
scroll to position [2, 0]
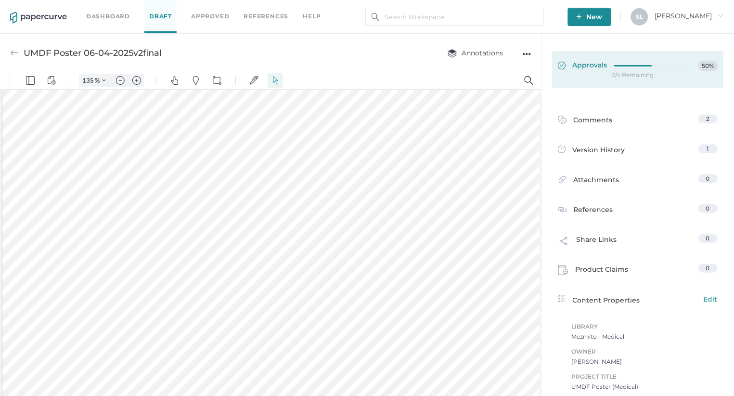
click at [579, 64] on span "Approvals" at bounding box center [584, 66] width 50 height 11
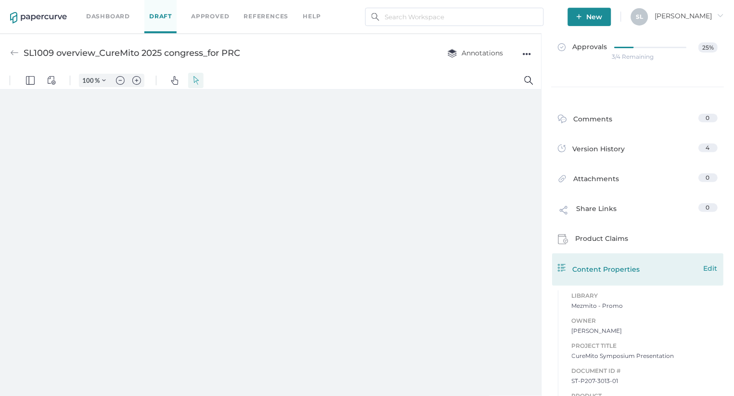
scroll to position [6, 0]
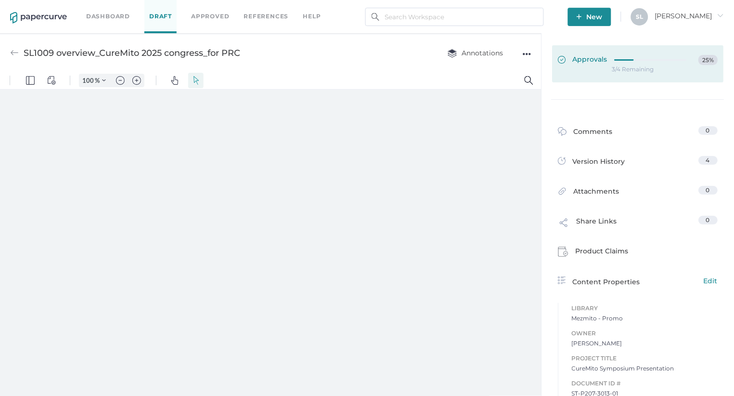
click at [589, 57] on span "Approvals" at bounding box center [584, 60] width 50 height 11
